Goal: Task Accomplishment & Management: Manage account settings

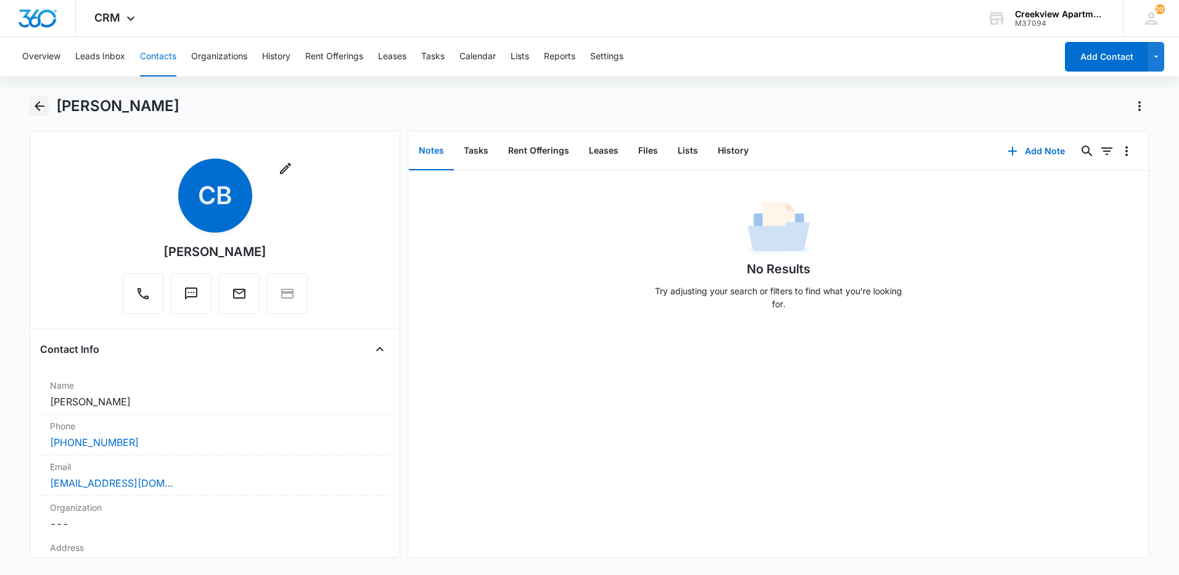
click at [38, 102] on icon "Back" at bounding box center [39, 106] width 15 height 15
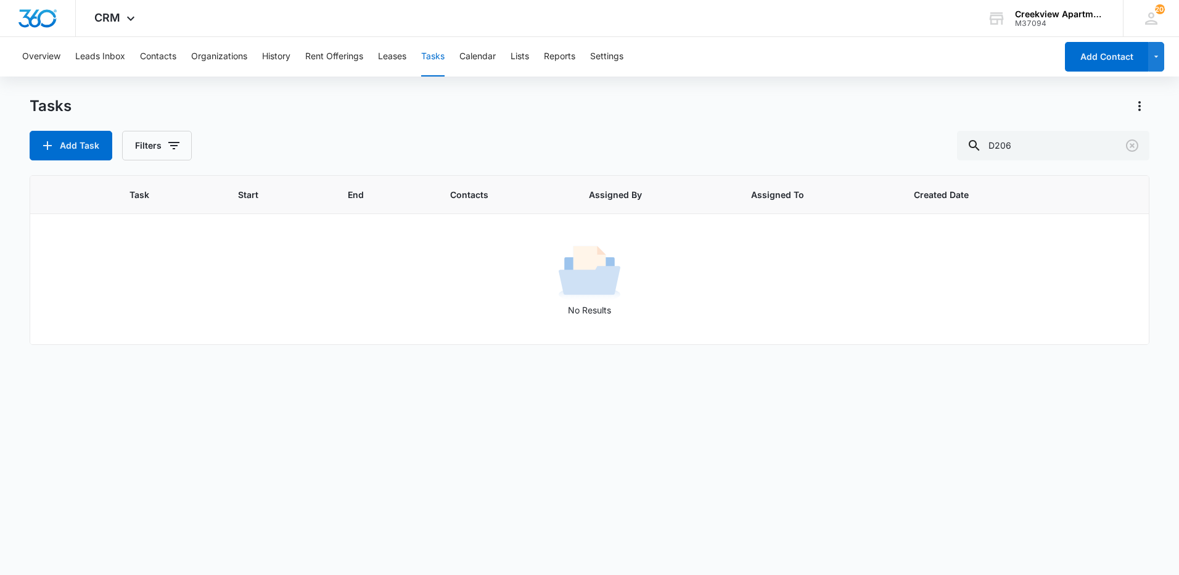
click at [437, 60] on button "Tasks" at bounding box center [432, 56] width 23 height 39
click at [1132, 152] on icon "Clear" at bounding box center [1132, 145] width 15 height 15
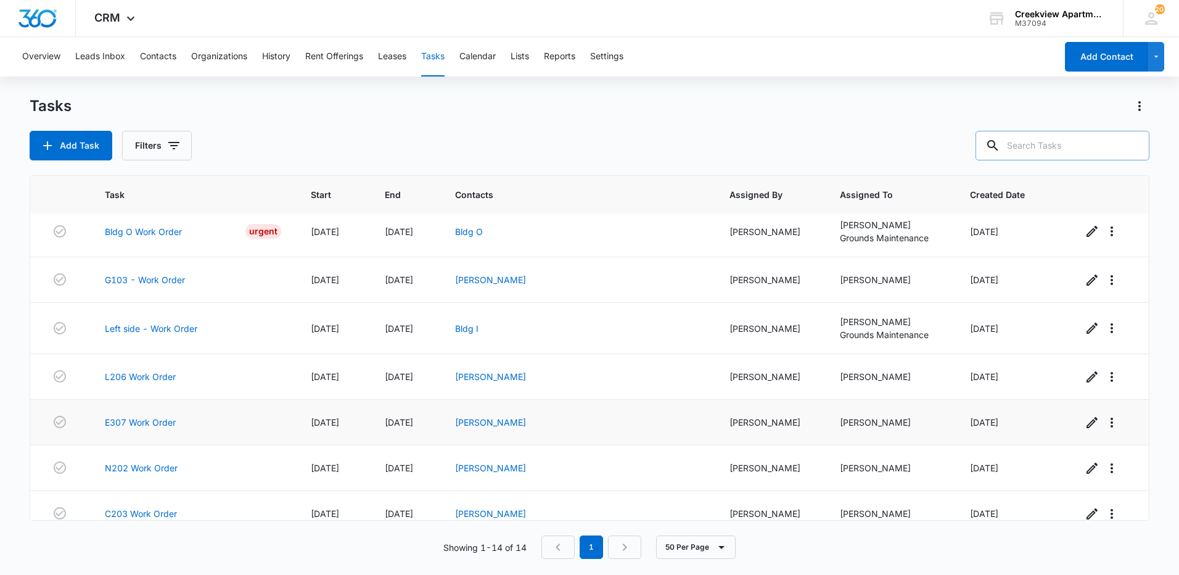
scroll to position [355, 0]
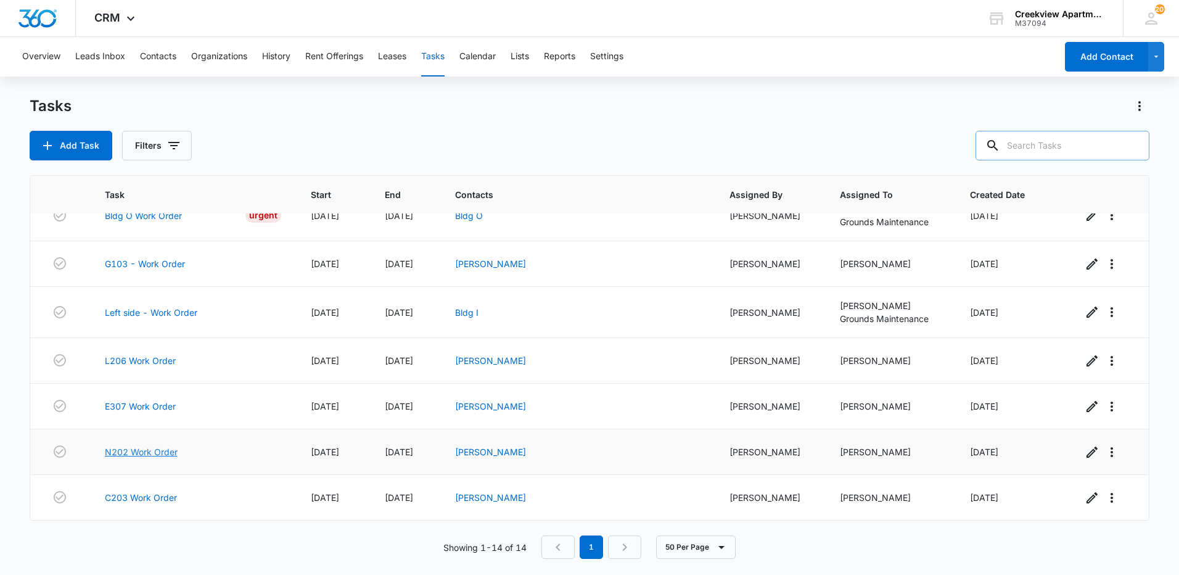
click at [150, 452] on link "N202 Work Order" at bounding box center [141, 451] width 73 height 13
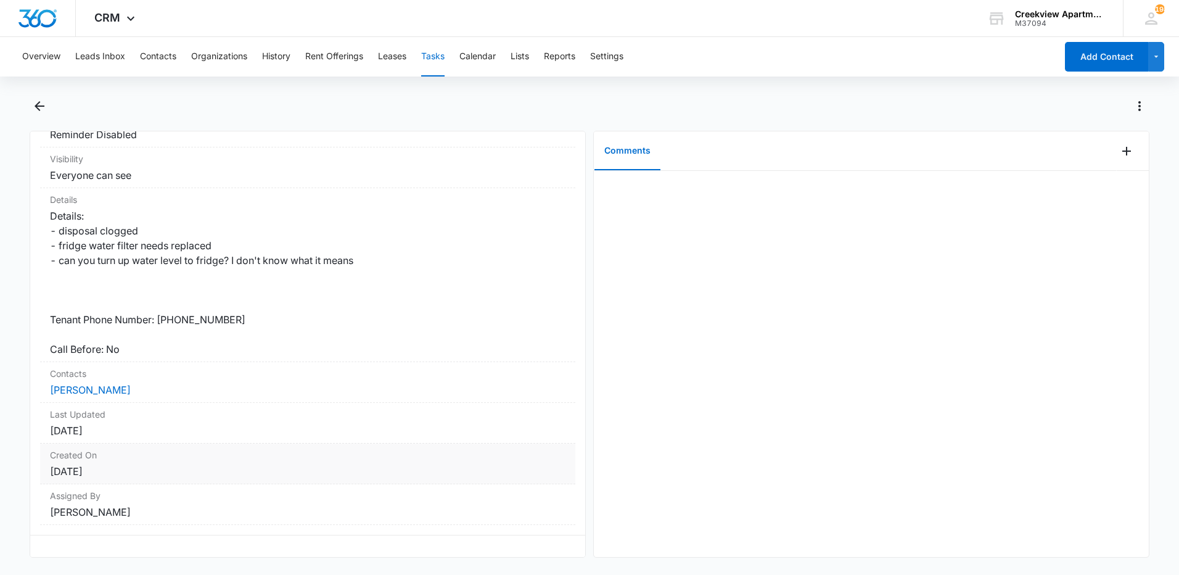
scroll to position [220, 0]
click at [80, 381] on link "[PERSON_NAME]" at bounding box center [90, 387] width 81 height 12
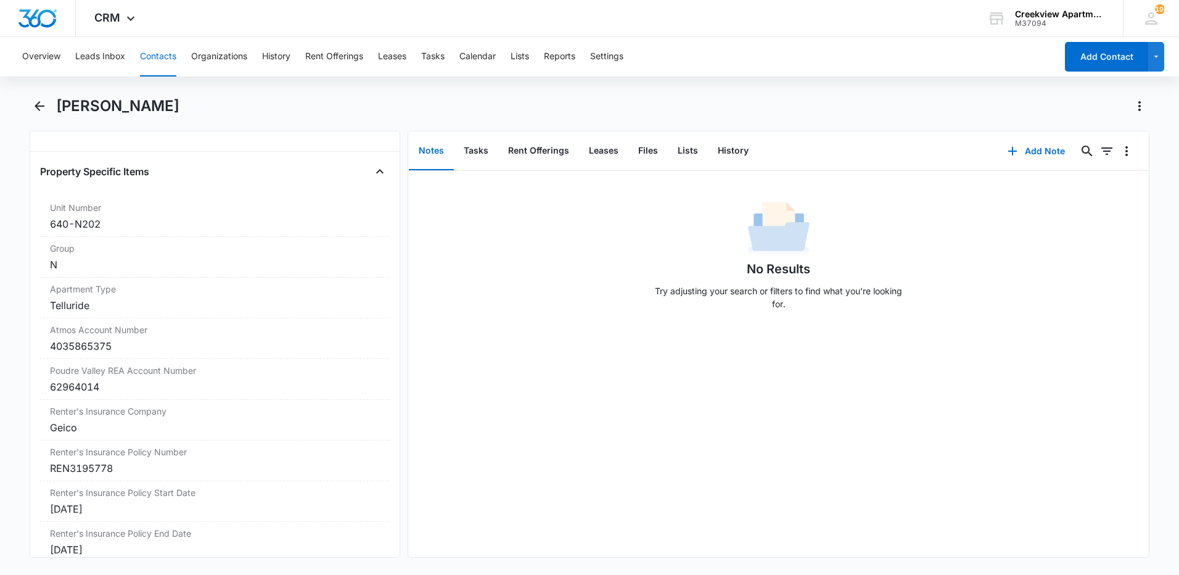
scroll to position [1295, 0]
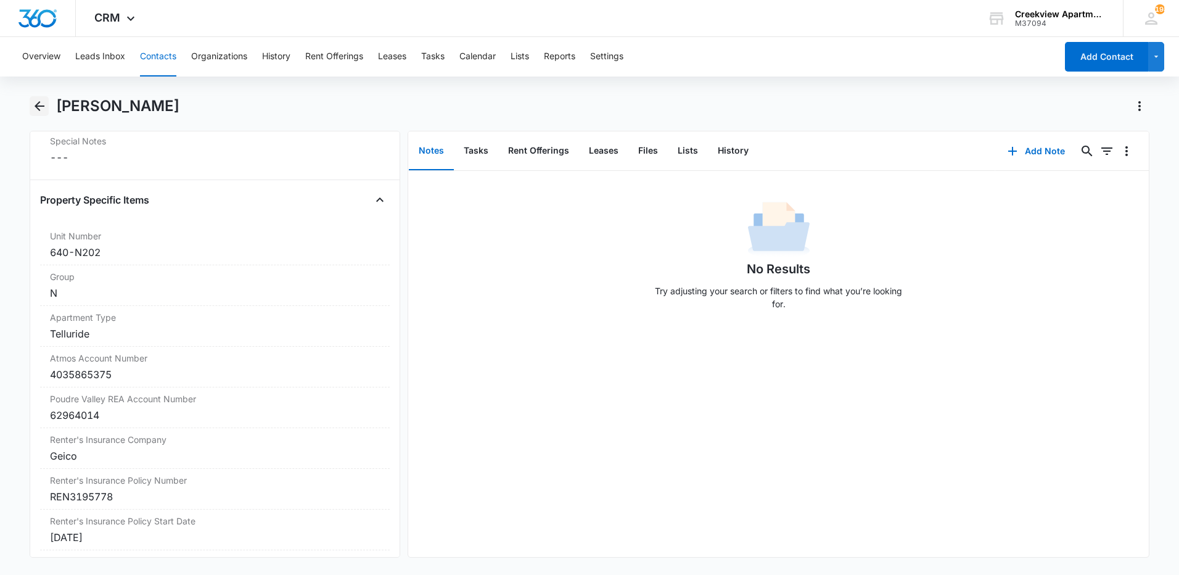
click at [39, 100] on icon "Back" at bounding box center [39, 106] width 15 height 15
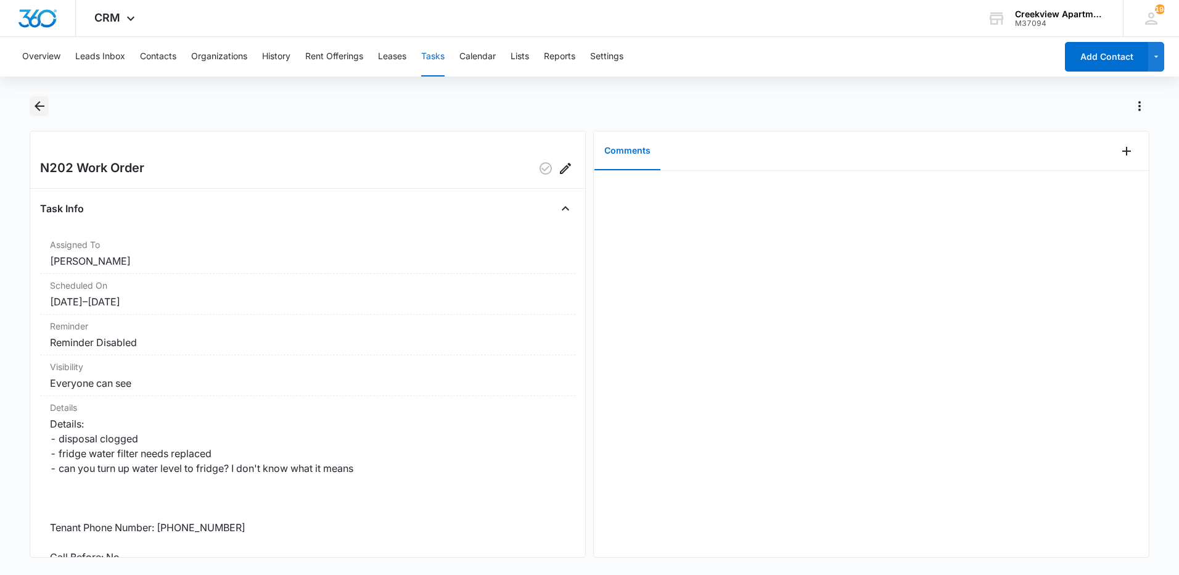
click at [43, 108] on icon "Back" at bounding box center [39, 106] width 15 height 15
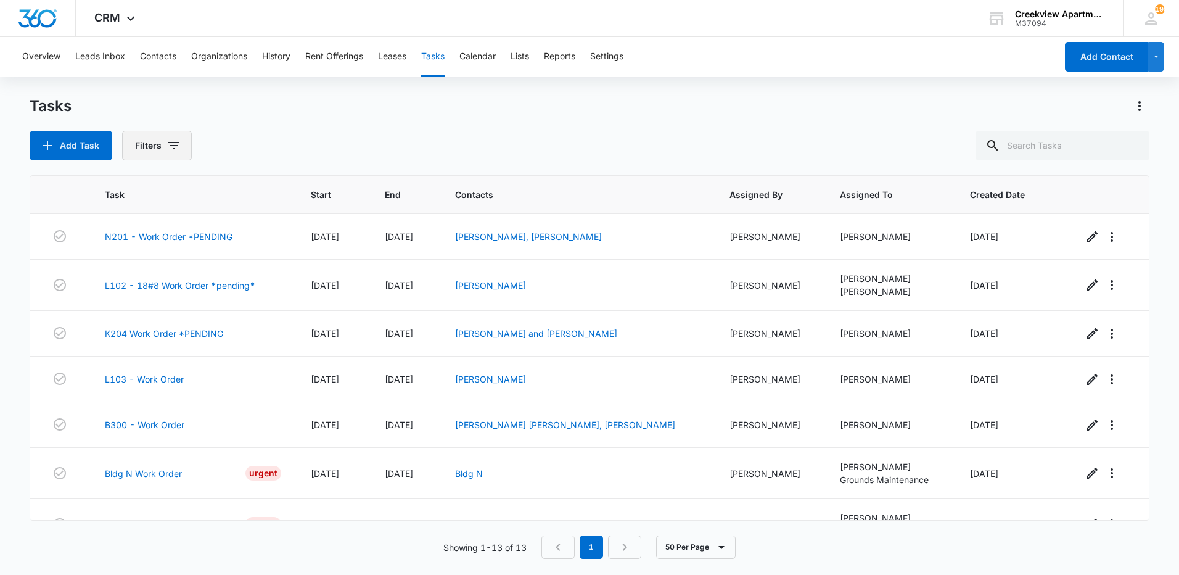
click at [160, 154] on button "Filters" at bounding box center [157, 146] width 70 height 30
click at [150, 295] on label "Complete" at bounding box center [208, 293] width 142 height 13
click at [138, 294] on input "Complete" at bounding box center [137, 293] width 1 height 1
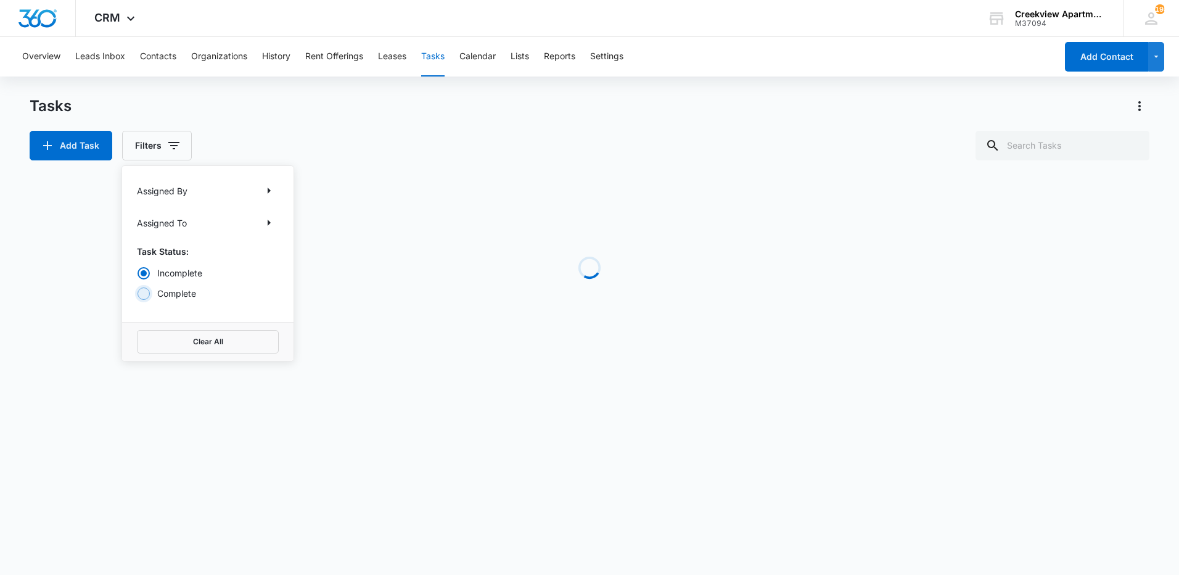
radio input "false"
radio input "true"
click at [302, 116] on div "Tasks Add Task Filters Assigned By Assigned To Task Status: Incomplete Complete…" at bounding box center [590, 128] width 1120 height 64
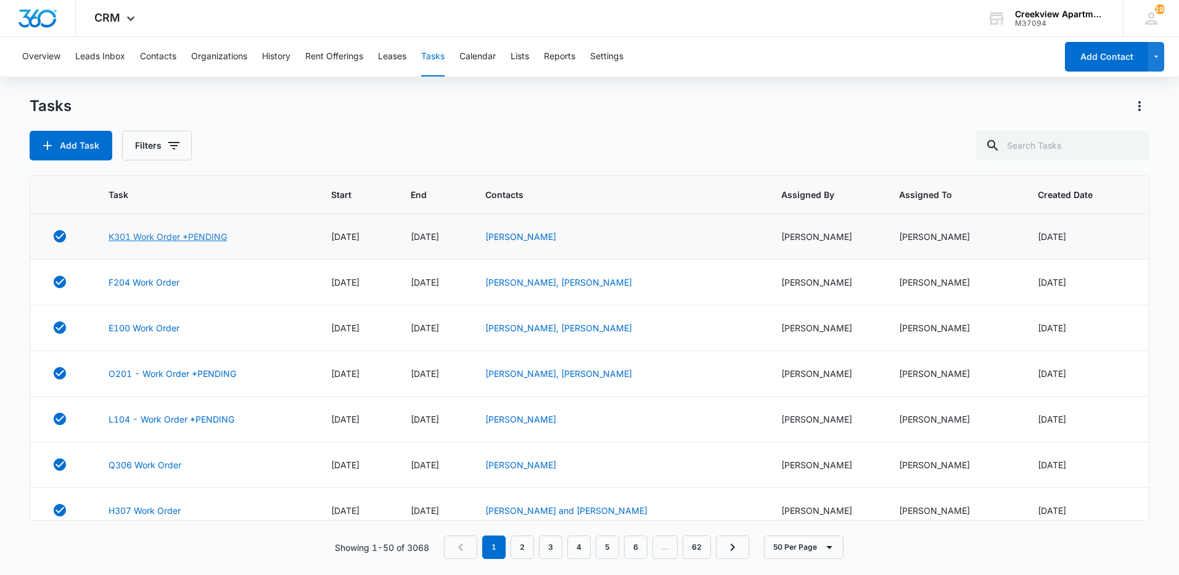
click at [175, 237] on link "K301 Work Order *PENDING" at bounding box center [168, 236] width 118 height 13
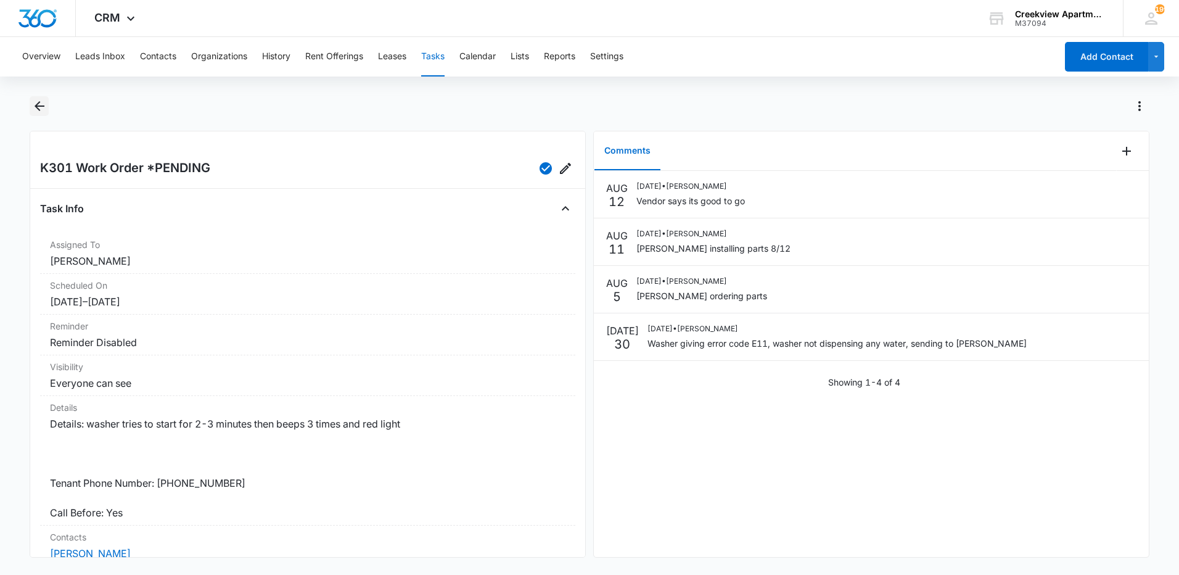
click at [36, 103] on icon "Back" at bounding box center [39, 106] width 15 height 15
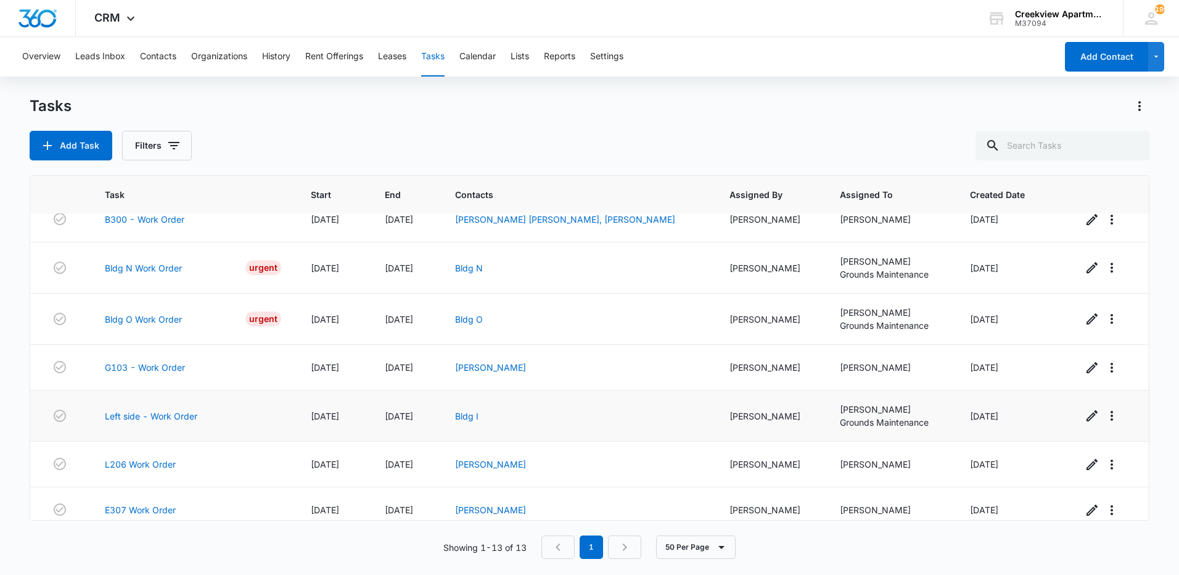
scroll to position [309, 0]
